Goal: Information Seeking & Learning: Learn about a topic

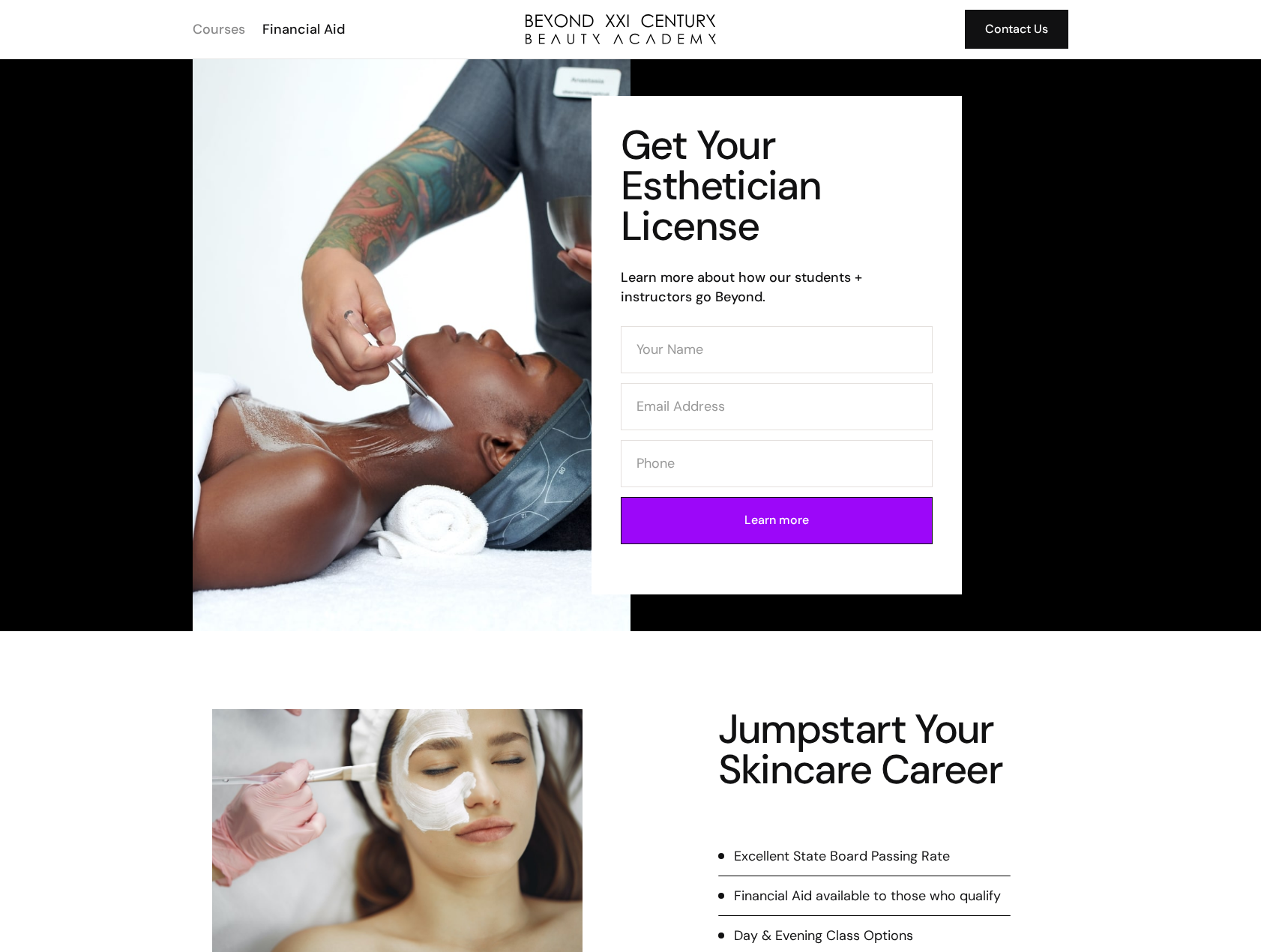
click at [229, 31] on div "Courses" at bounding box center [218, 29] width 52 height 19
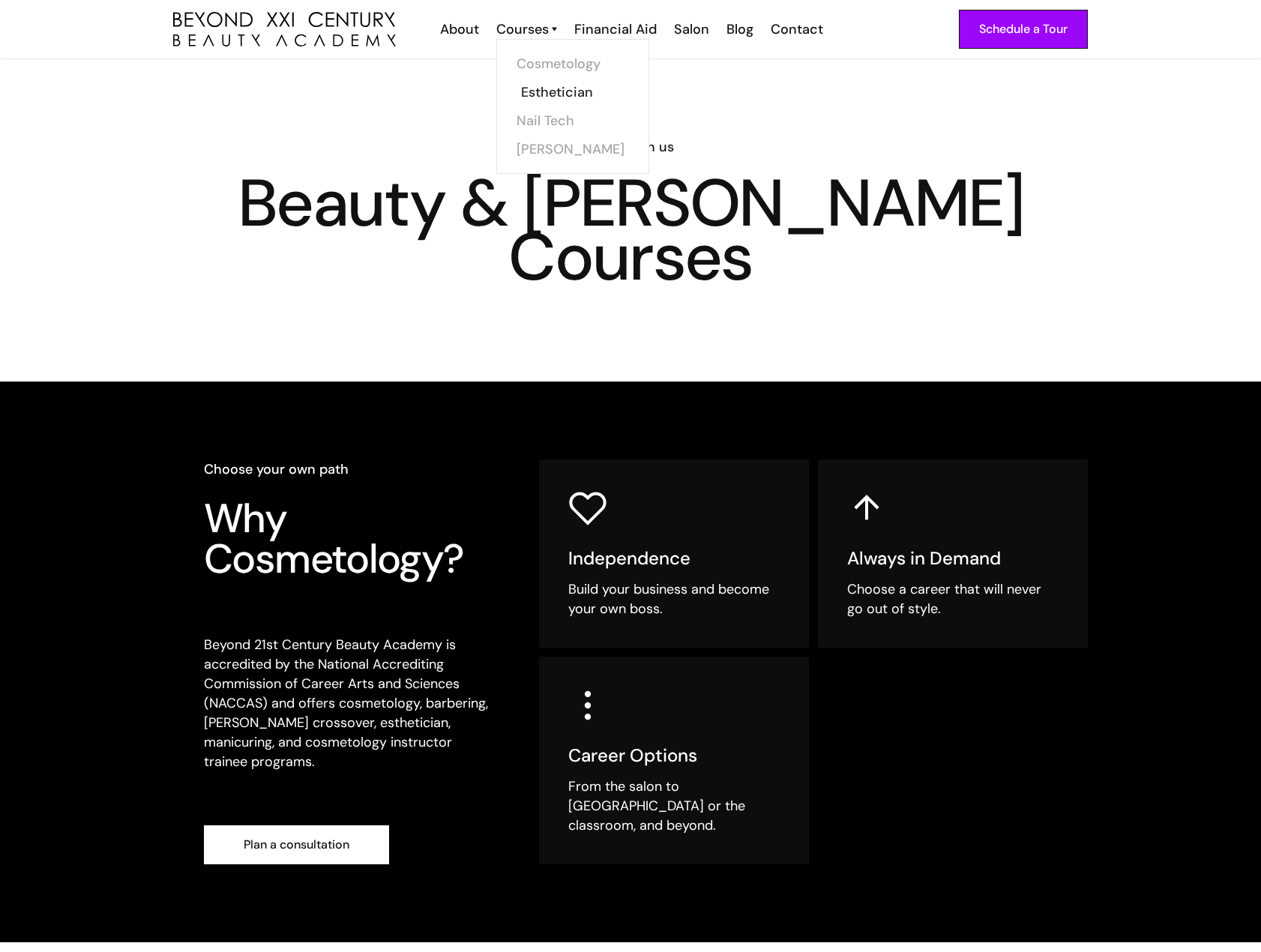
click at [534, 99] on link "Esthetician" at bounding box center [577, 92] width 112 height 29
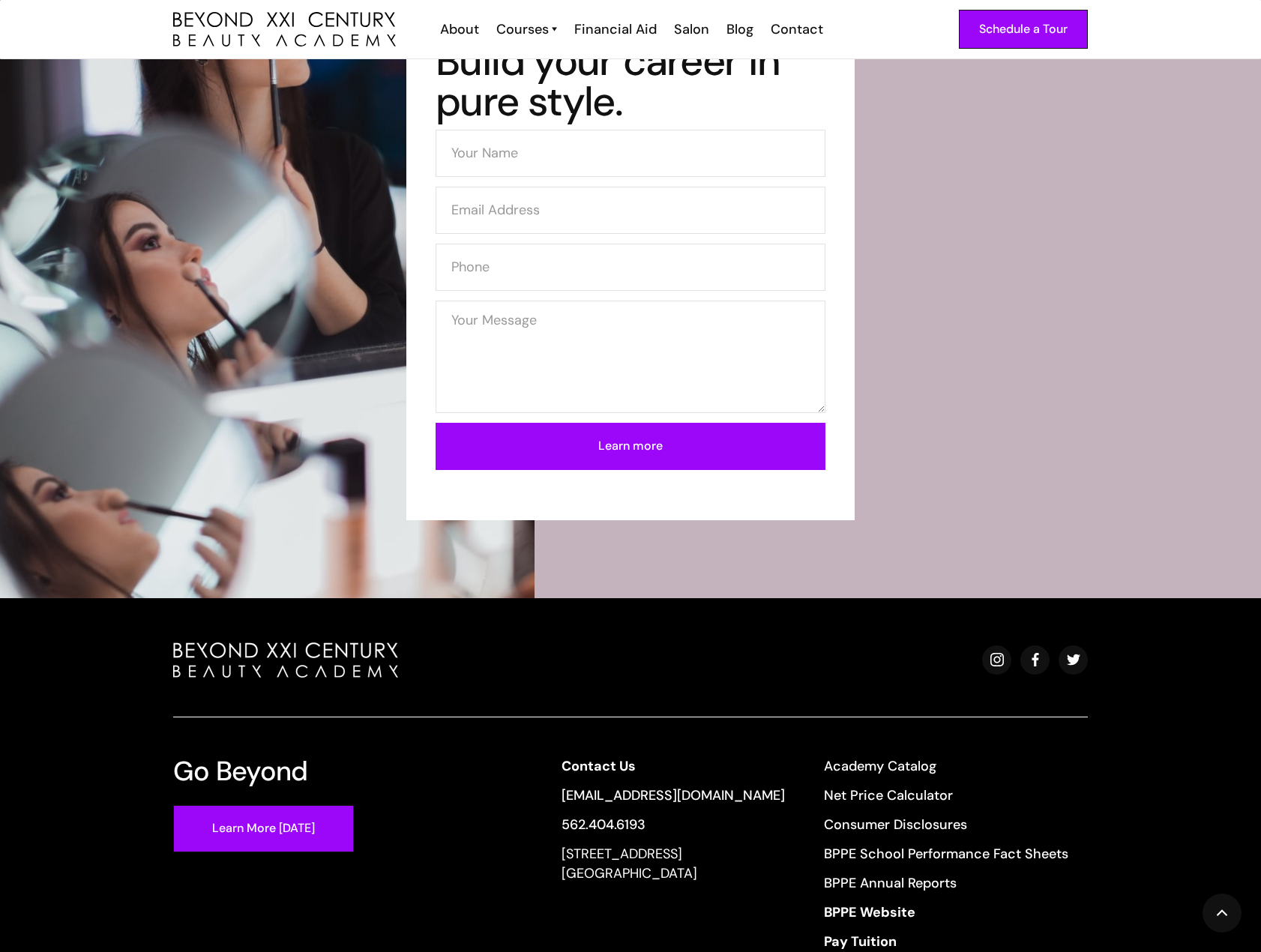
scroll to position [4496, 0]
